Goal: Task Accomplishment & Management: Use online tool/utility

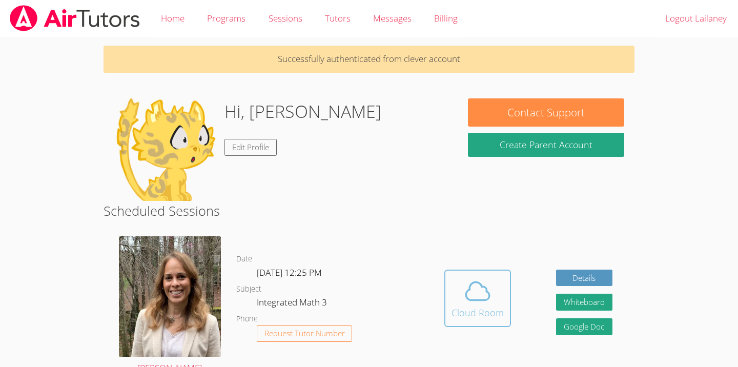
click at [484, 286] on icon at bounding box center [479, 292] width 24 height 18
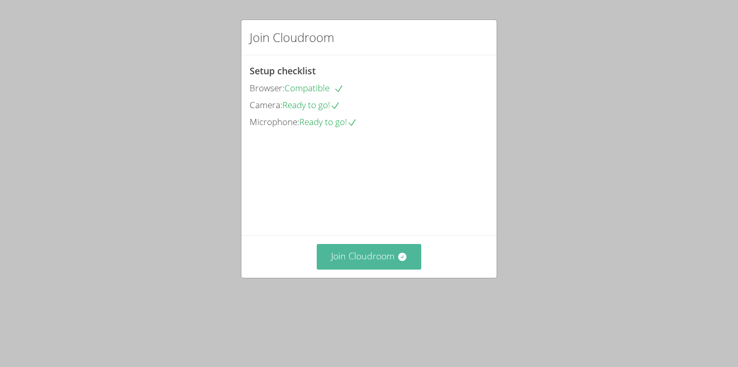
click at [396, 269] on button "Join Cloudroom" at bounding box center [369, 256] width 105 height 25
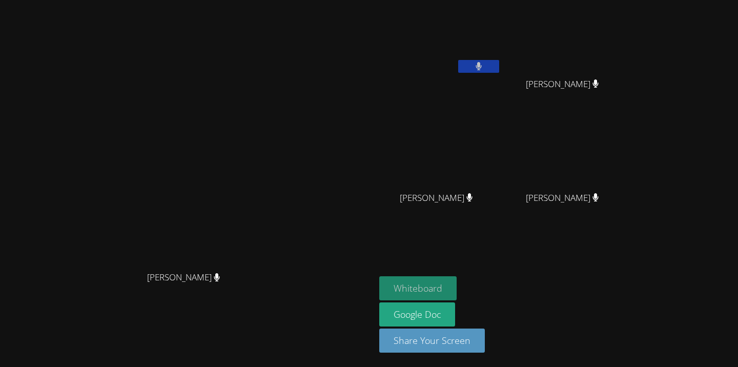
click at [457, 287] on button "Whiteboard" at bounding box center [418, 288] width 77 height 24
click at [500, 60] on button at bounding box center [478, 66] width 41 height 13
click at [500, 65] on button at bounding box center [478, 66] width 41 height 13
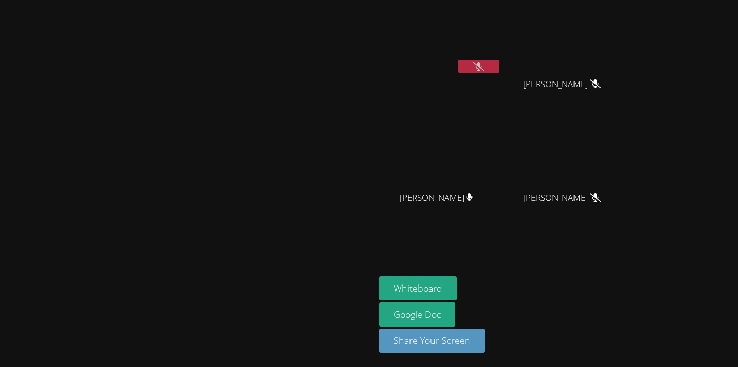
click at [632, 273] on aside "Lailaney [PERSON_NAME] [PERSON_NAME] [PERSON_NAME] [PERSON_NAME] [PERSON_NAME] …" at bounding box center [503, 183] width 256 height 367
click at [500, 67] on button at bounding box center [478, 66] width 41 height 13
